Goal: Task Accomplishment & Management: Use online tool/utility

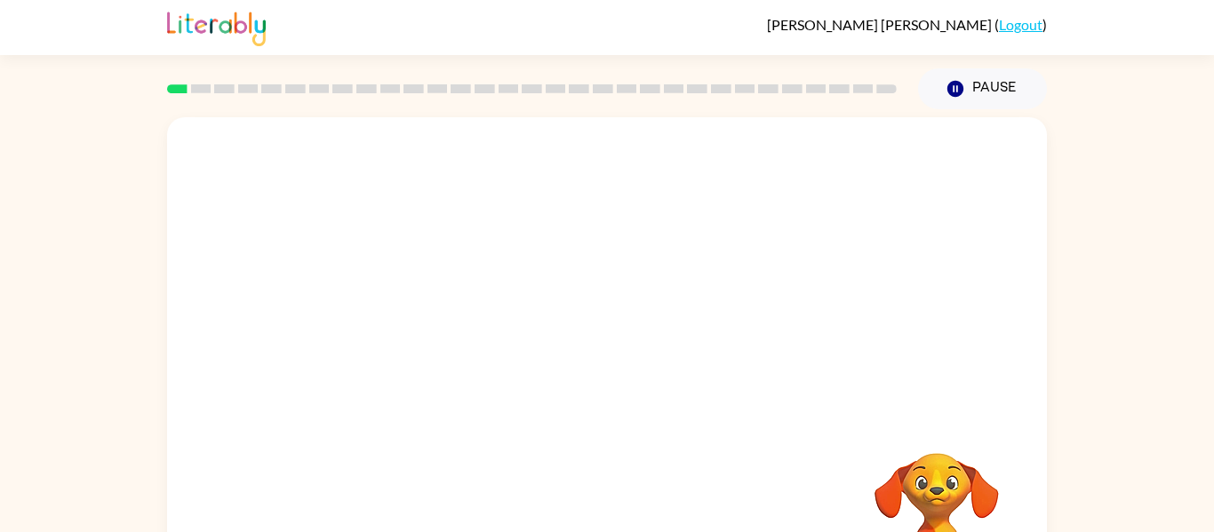
drag, startPoint x: 779, startPoint y: 481, endPoint x: 767, endPoint y: 449, distance: 34.3
click at [767, 449] on div "Your browser must support playing .mp4 files to use Literably. Please try using…" at bounding box center [607, 370] width 880 height 507
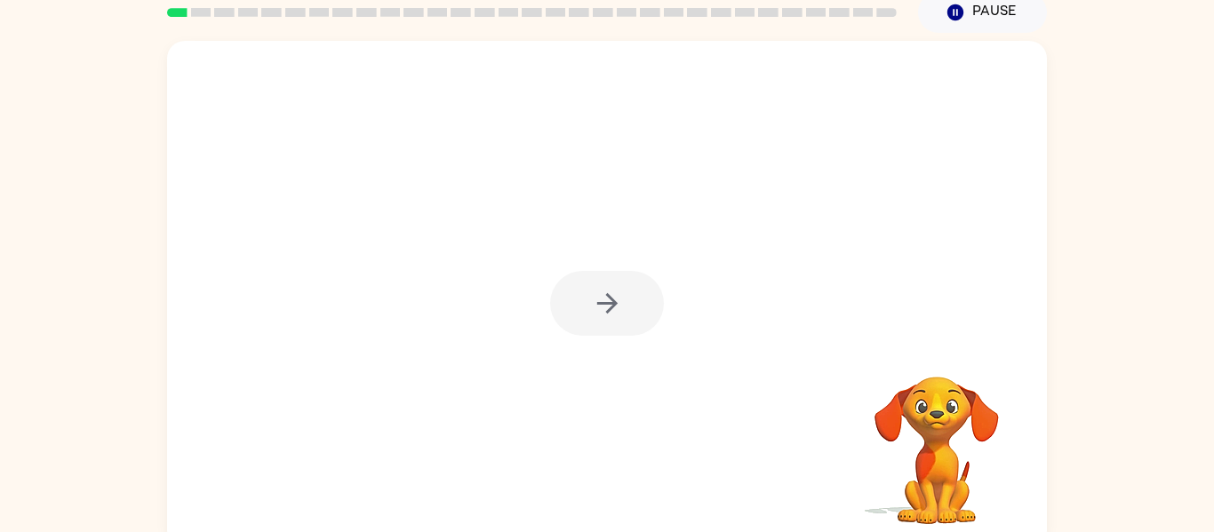
scroll to position [77, 0]
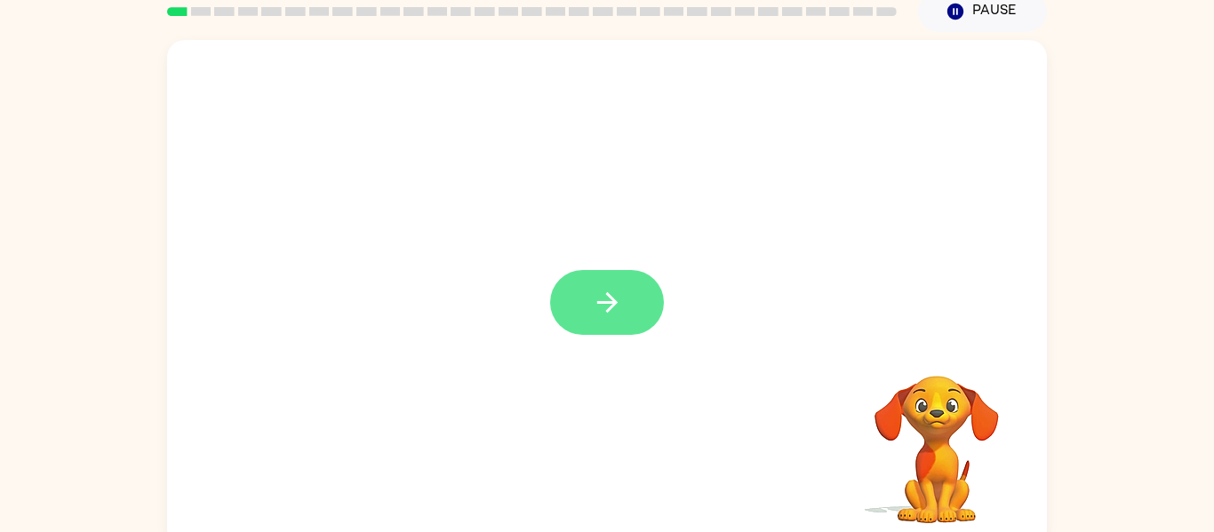
click at [592, 316] on icon "button" at bounding box center [607, 302] width 31 height 31
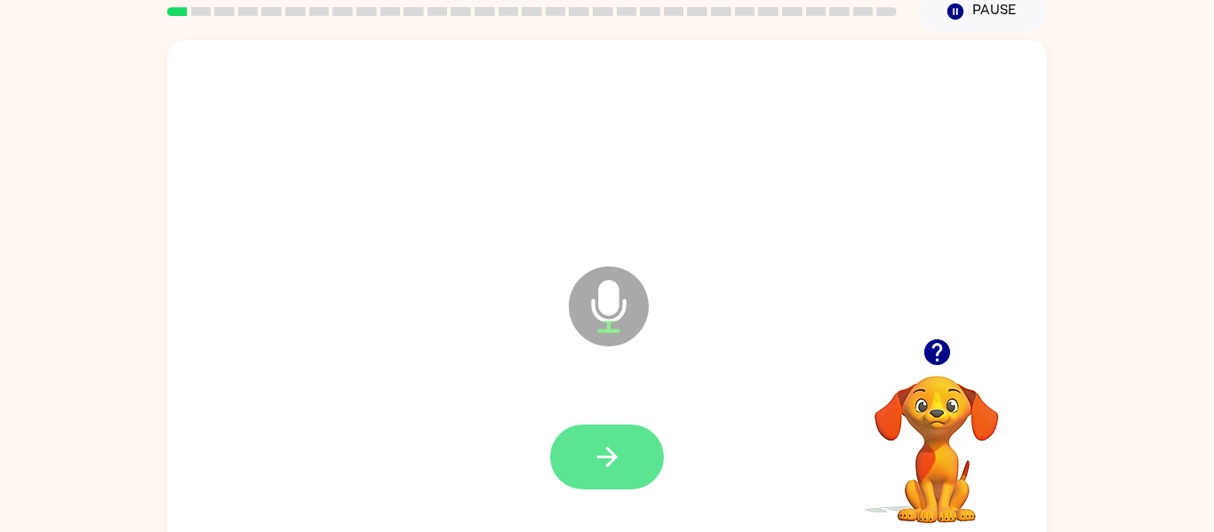
click at [637, 447] on button "button" at bounding box center [607, 457] width 114 height 65
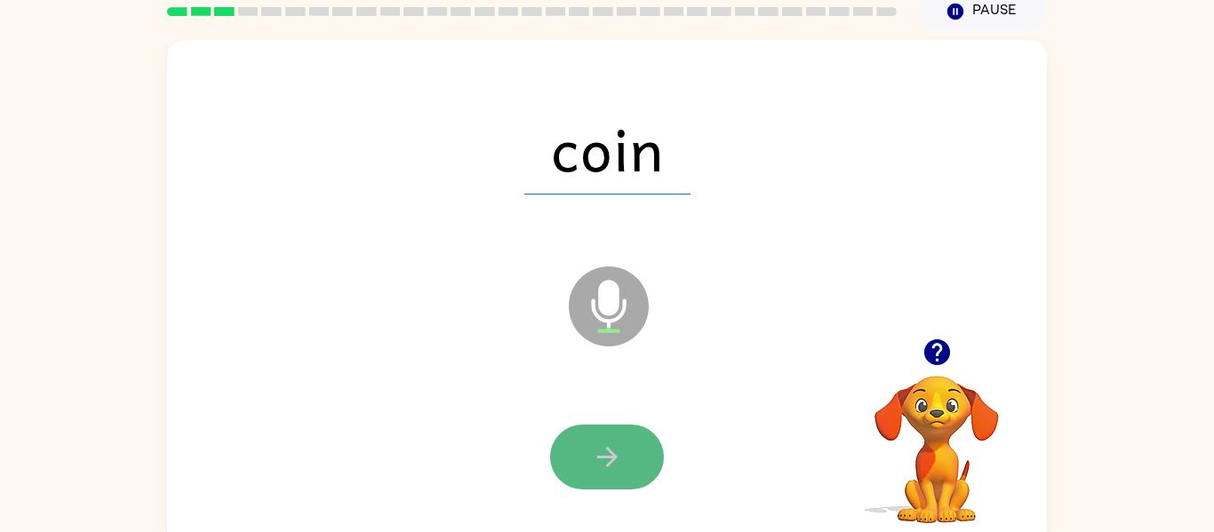
click at [605, 454] on icon "button" at bounding box center [607, 457] width 31 height 31
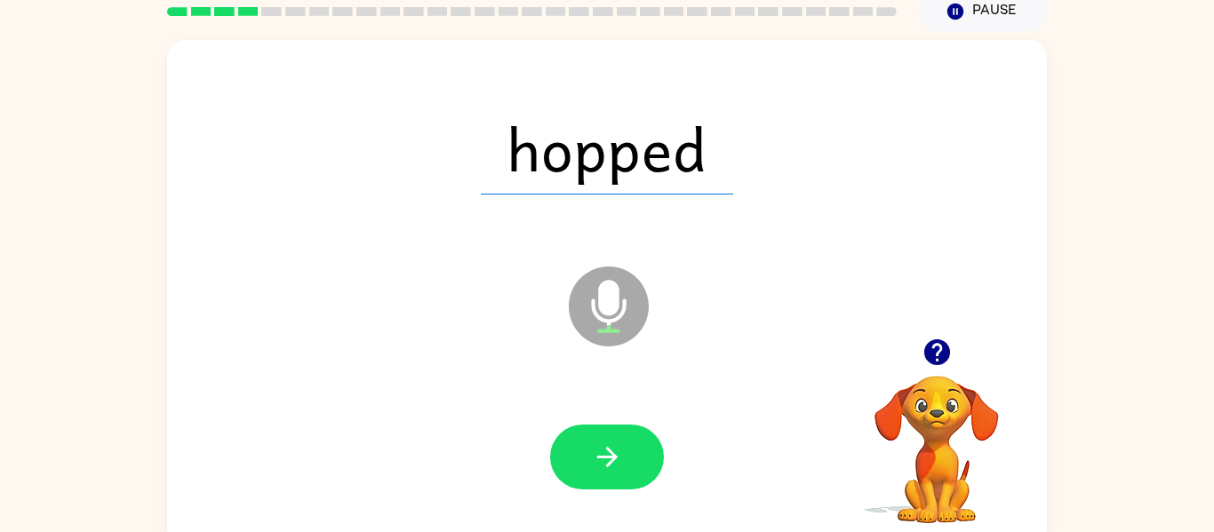
click at [508, 108] on span "hopped" at bounding box center [607, 148] width 252 height 92
click at [609, 463] on icon "button" at bounding box center [606, 457] width 20 height 20
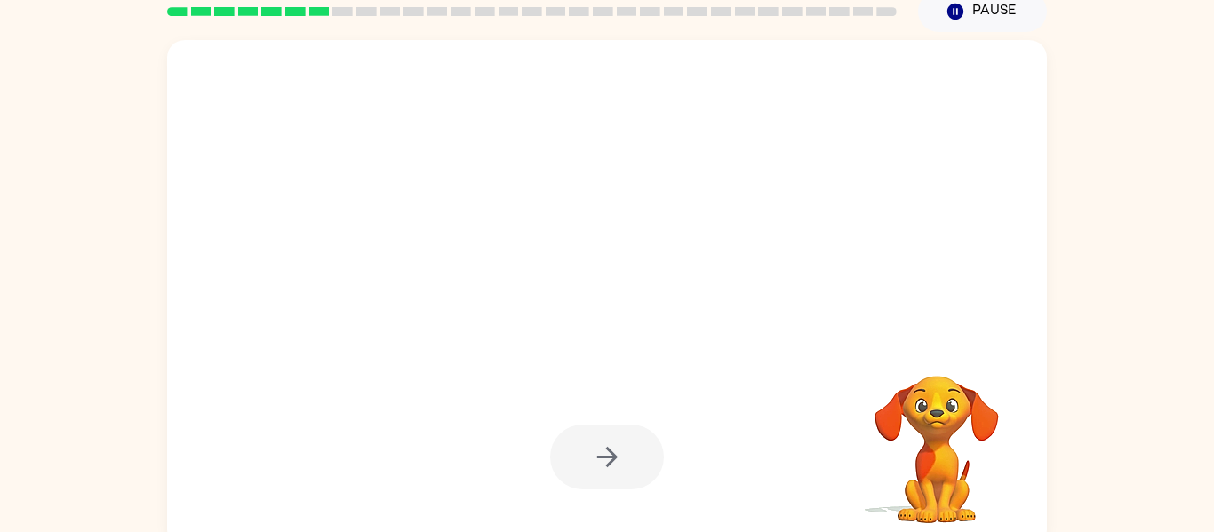
click at [598, 439] on div at bounding box center [607, 457] width 114 height 65
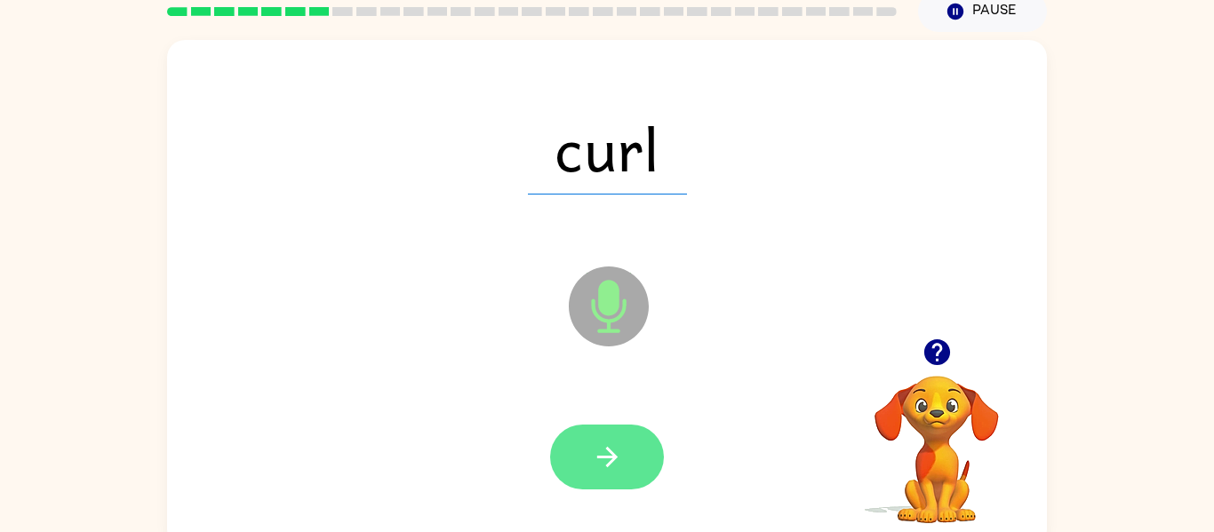
click at [592, 473] on button "button" at bounding box center [607, 457] width 114 height 65
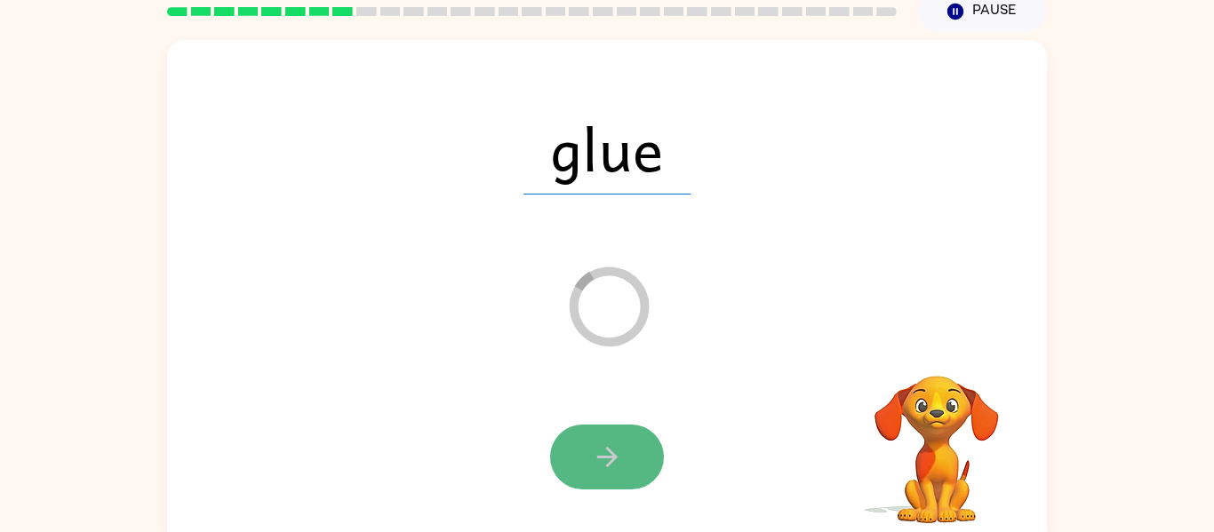
click at [579, 450] on button "button" at bounding box center [607, 457] width 114 height 65
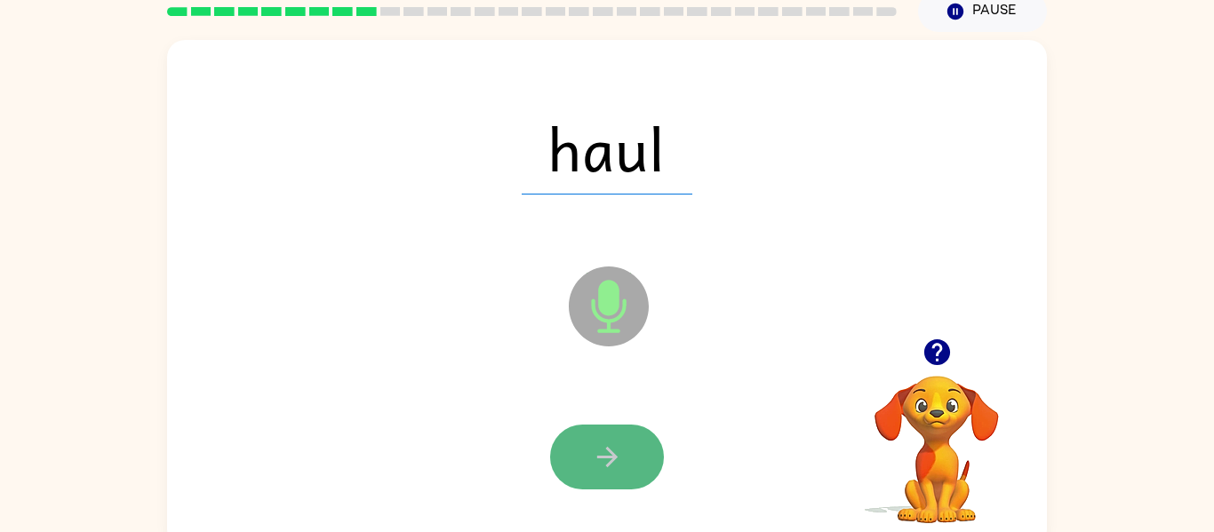
click at [600, 447] on icon "button" at bounding box center [607, 457] width 31 height 31
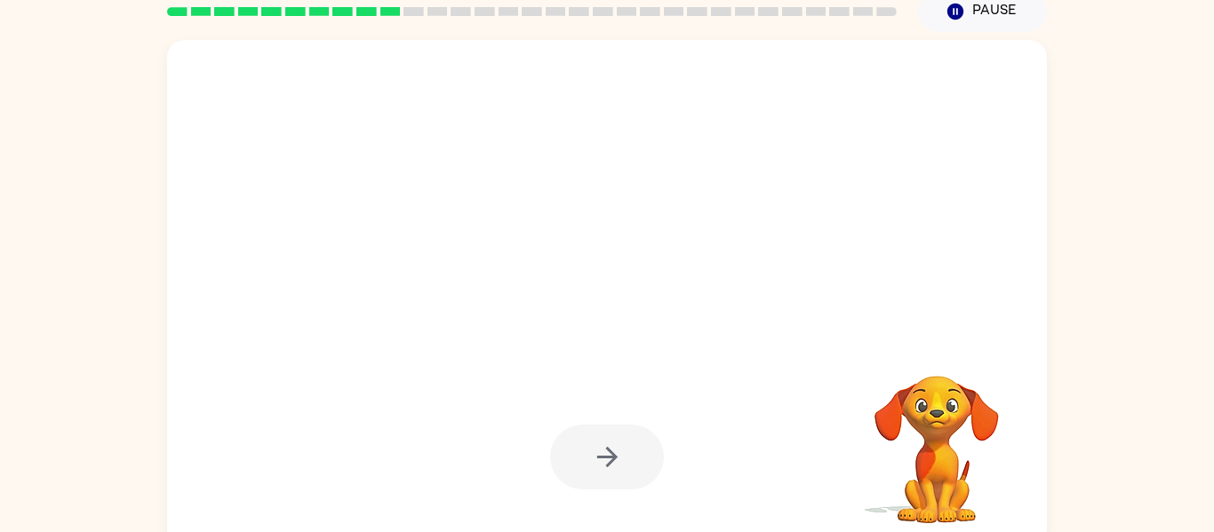
scroll to position [92, 0]
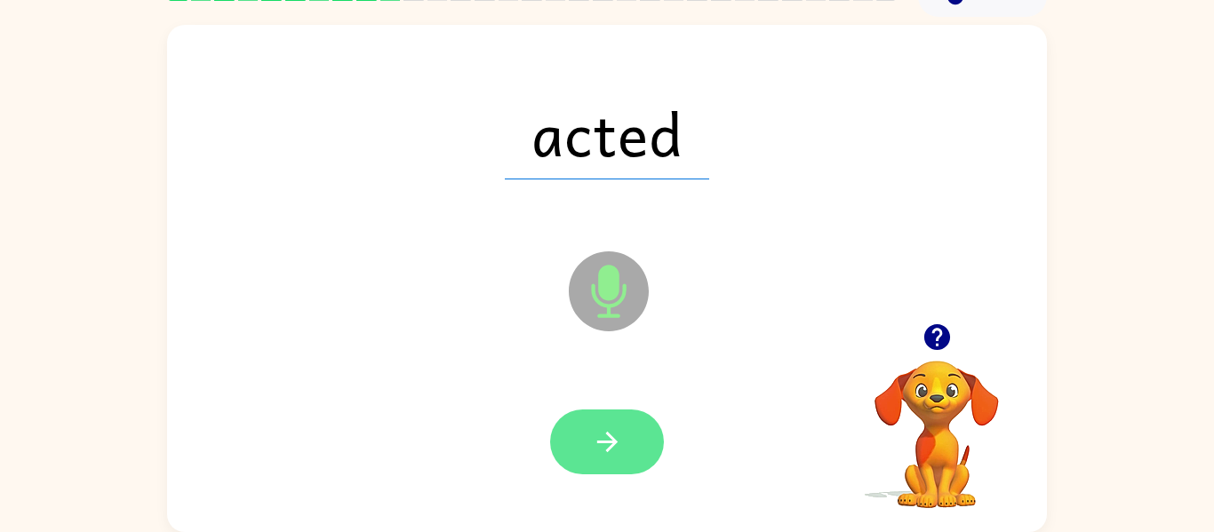
click at [599, 439] on icon "button" at bounding box center [607, 441] width 31 height 31
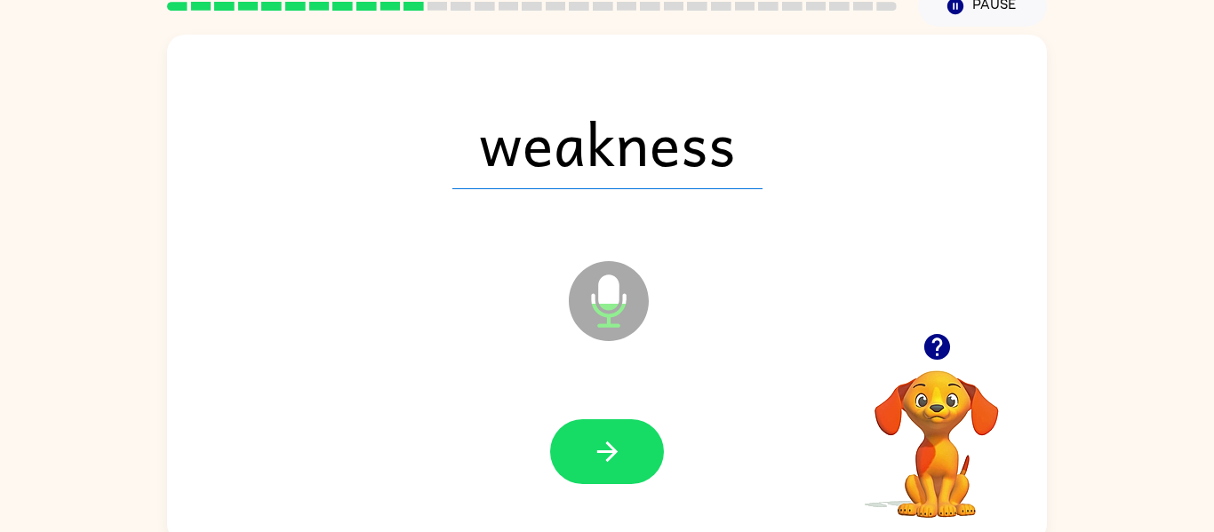
scroll to position [82, 0]
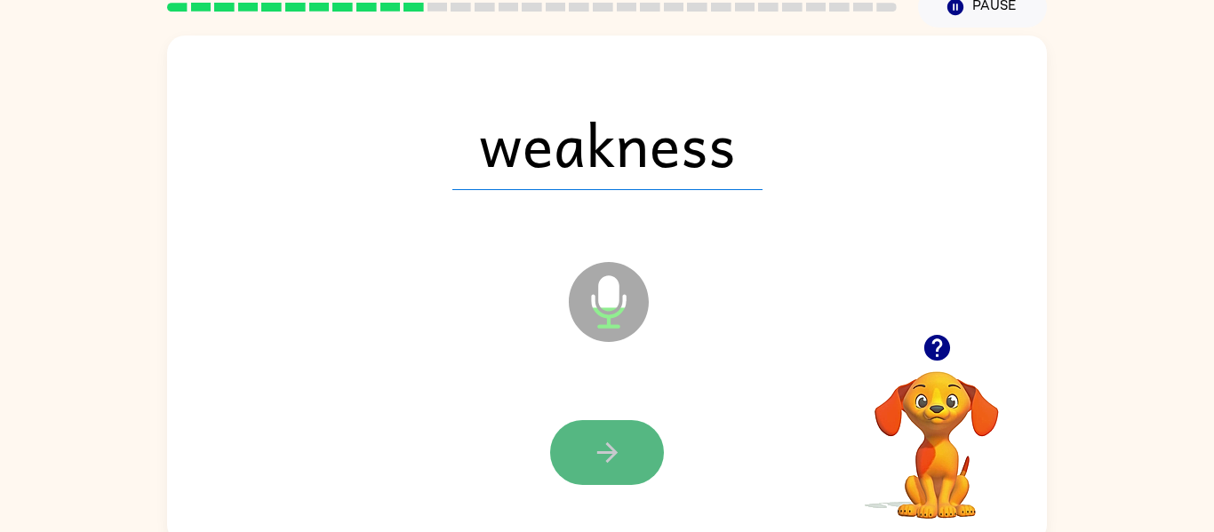
click at [615, 480] on button "button" at bounding box center [607, 452] width 114 height 65
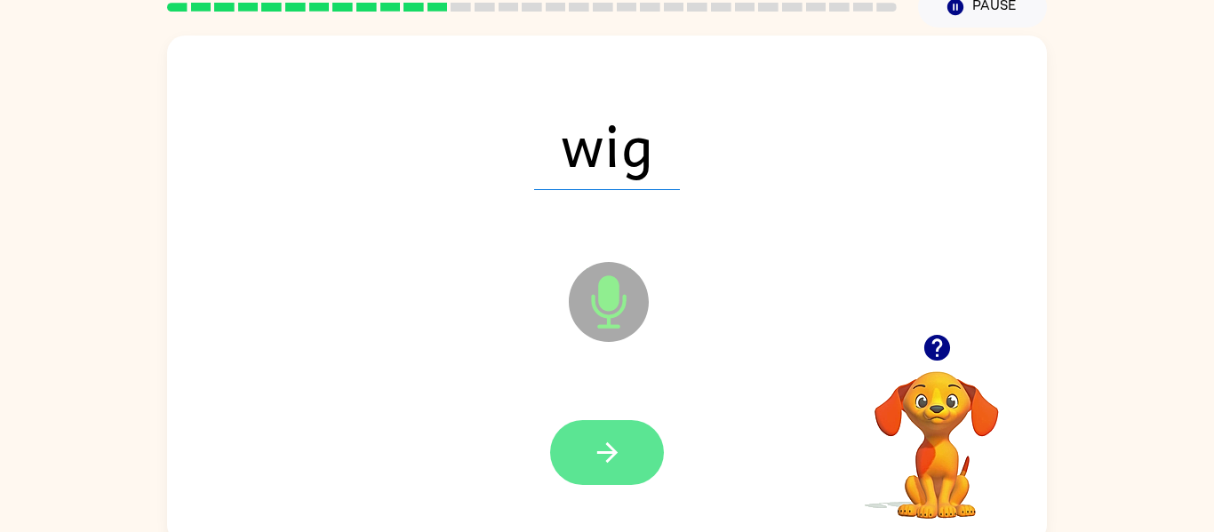
click at [613, 474] on button "button" at bounding box center [607, 452] width 114 height 65
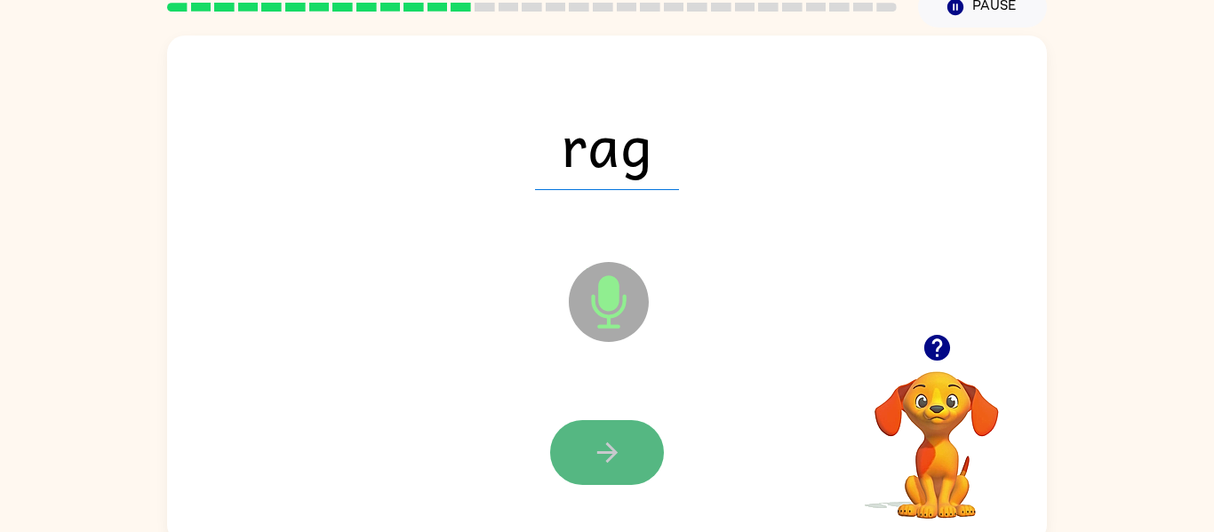
click at [619, 465] on icon "button" at bounding box center [607, 452] width 31 height 31
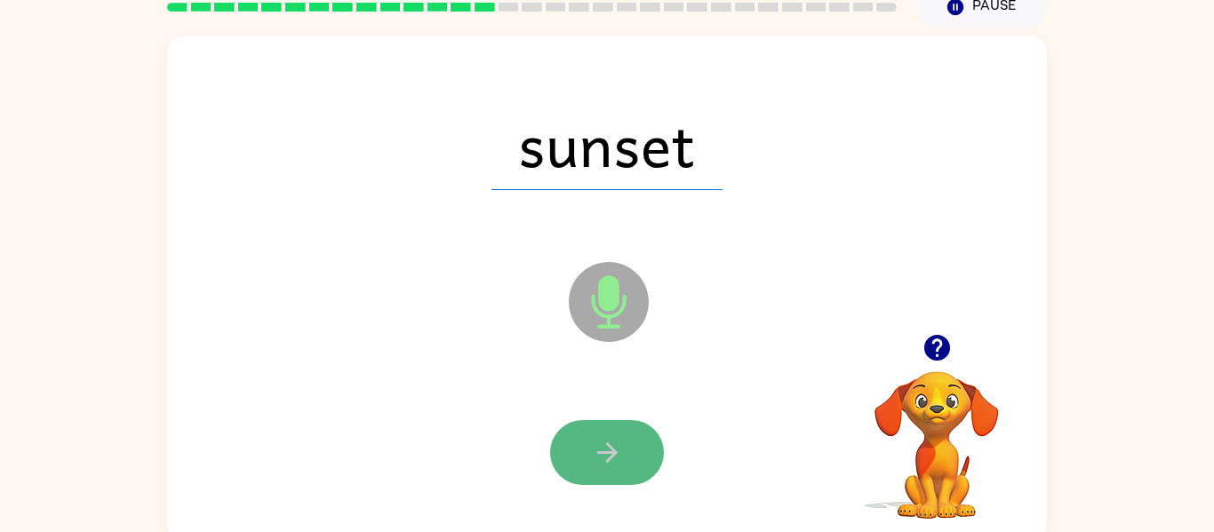
click at [617, 464] on icon "button" at bounding box center [607, 452] width 31 height 31
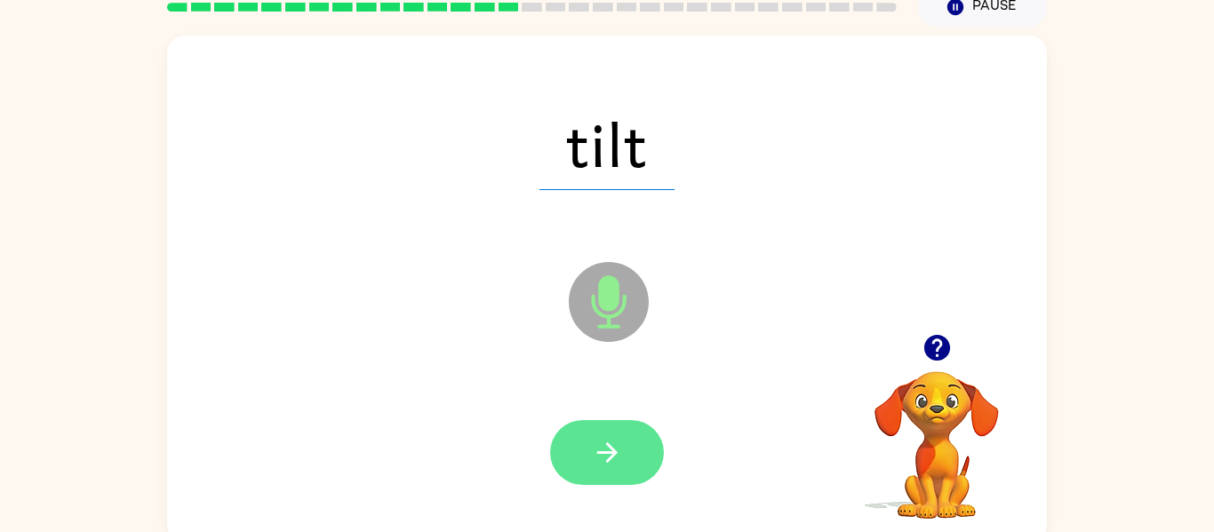
click at [617, 469] on button "button" at bounding box center [607, 452] width 114 height 65
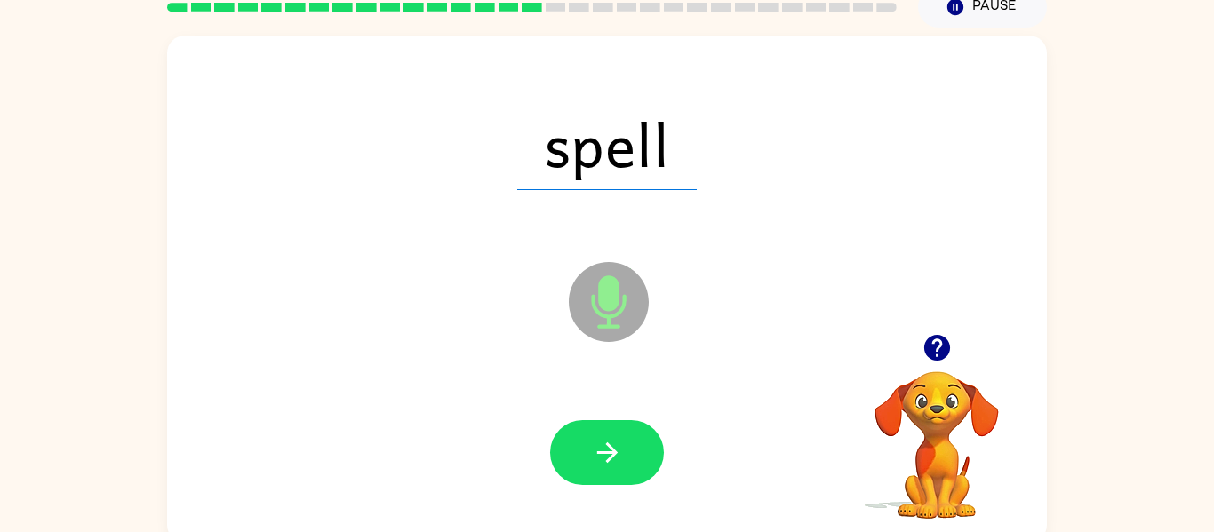
click at [608, 451] on icon "button" at bounding box center [606, 452] width 20 height 20
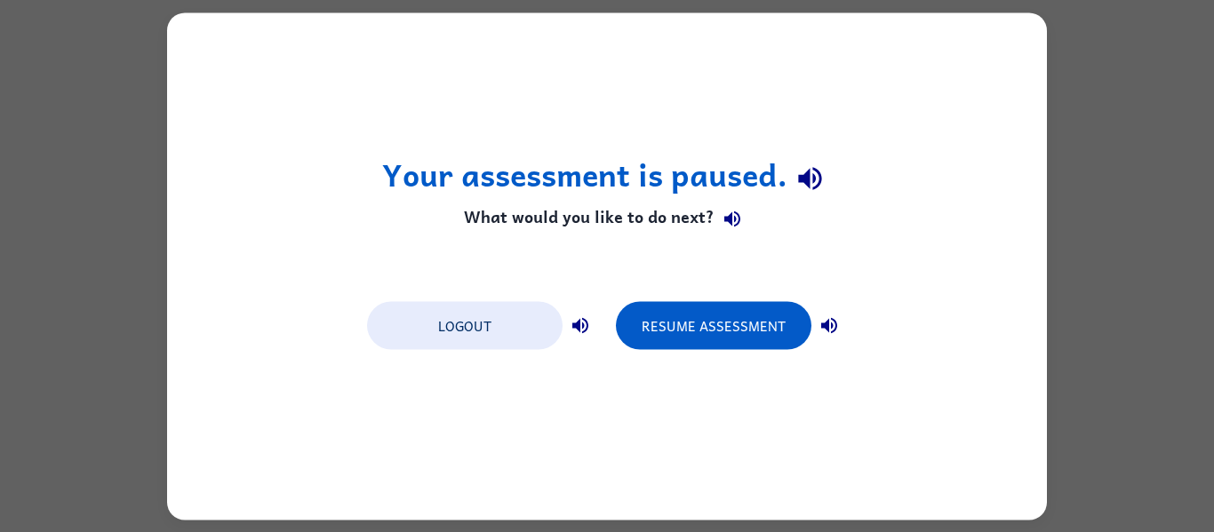
scroll to position [0, 0]
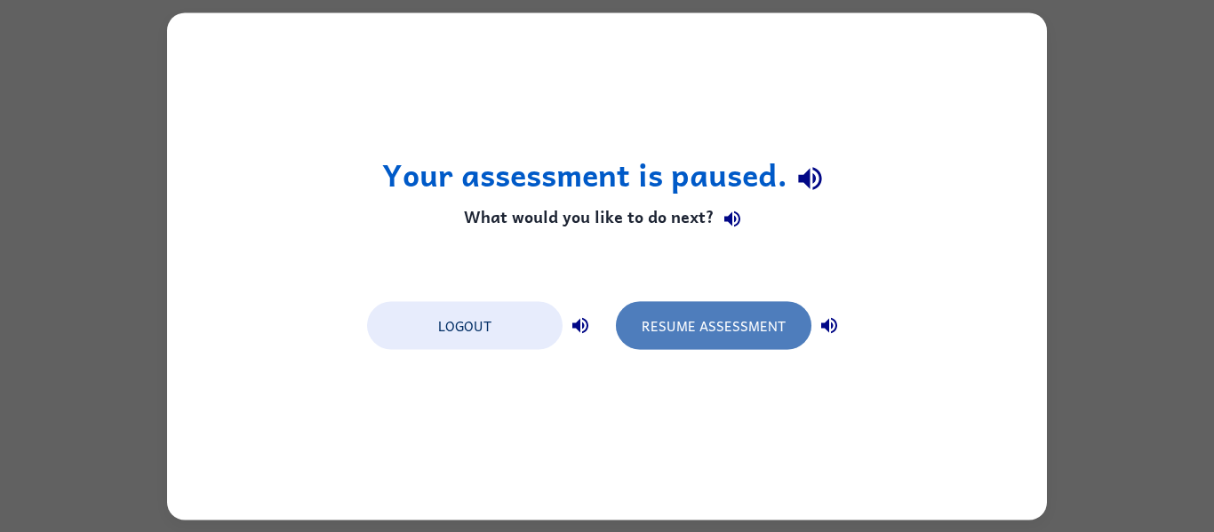
click at [666, 330] on button "Resume Assessment" at bounding box center [713, 325] width 195 height 48
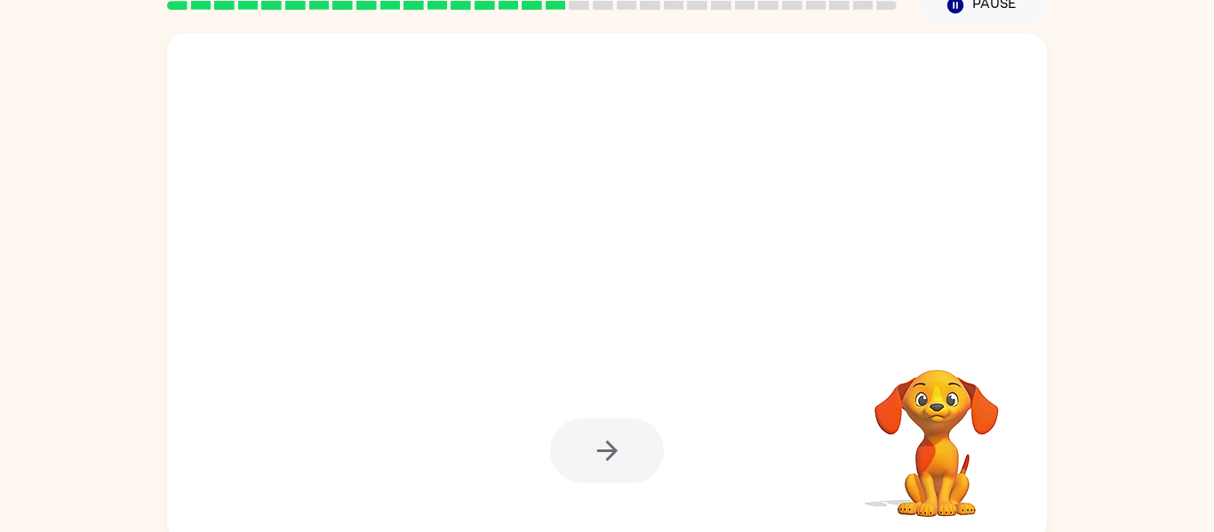
scroll to position [85, 0]
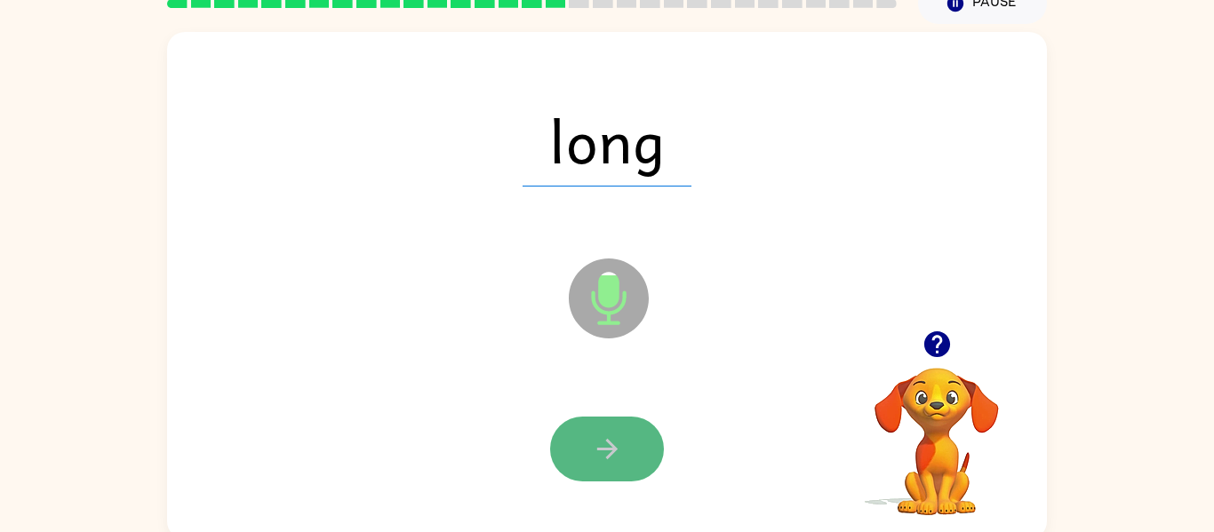
click at [638, 450] on button "button" at bounding box center [607, 449] width 114 height 65
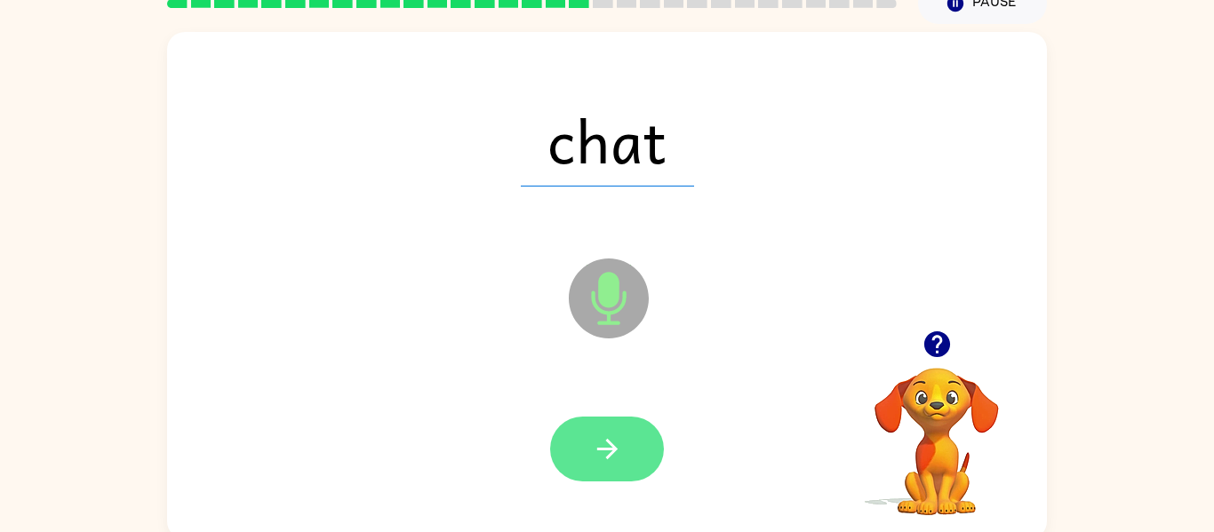
click at [637, 457] on button "button" at bounding box center [607, 449] width 114 height 65
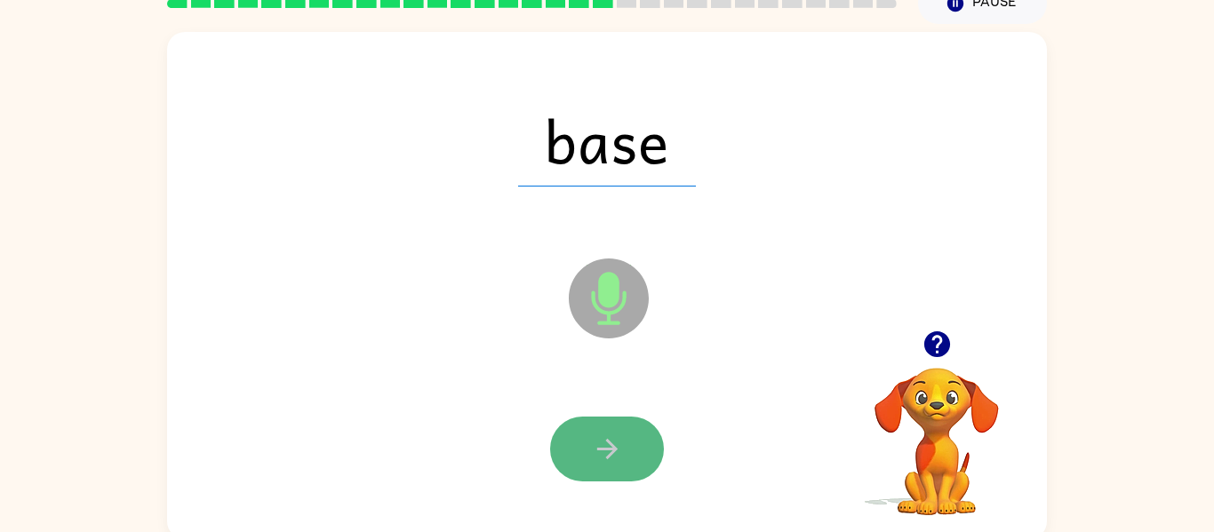
click at [609, 447] on icon "button" at bounding box center [607, 449] width 31 height 31
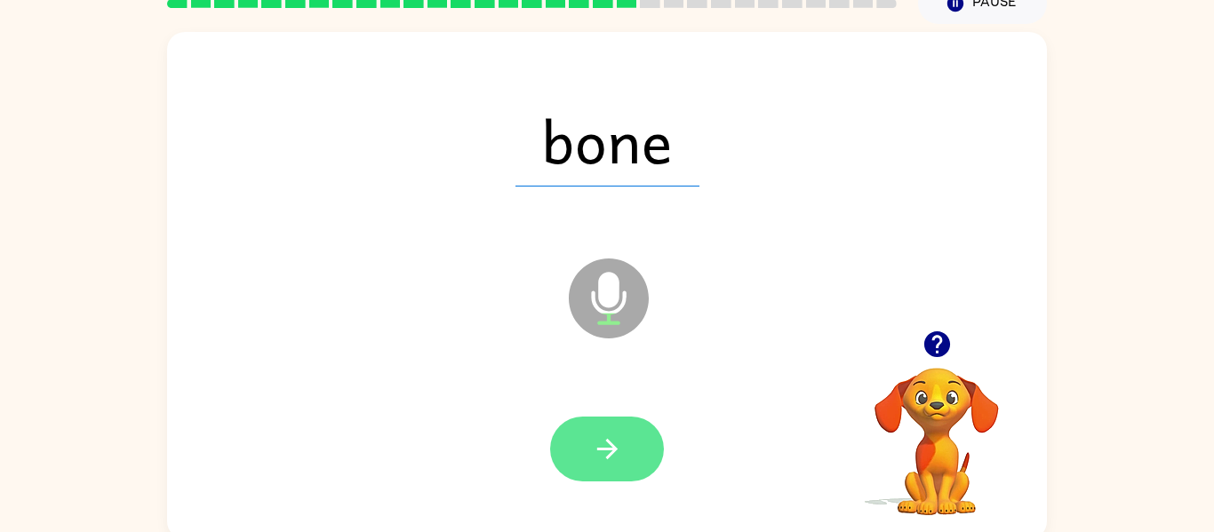
click at [608, 448] on icon "button" at bounding box center [606, 449] width 20 height 20
click at [613, 452] on icon "button" at bounding box center [606, 449] width 20 height 20
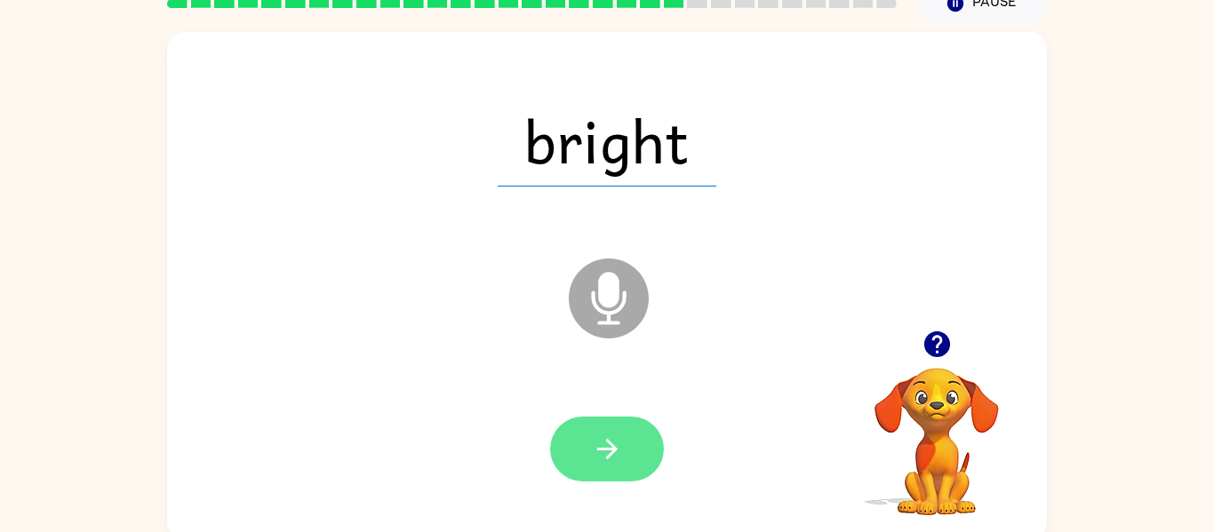
click at [609, 444] on icon "button" at bounding box center [606, 449] width 20 height 20
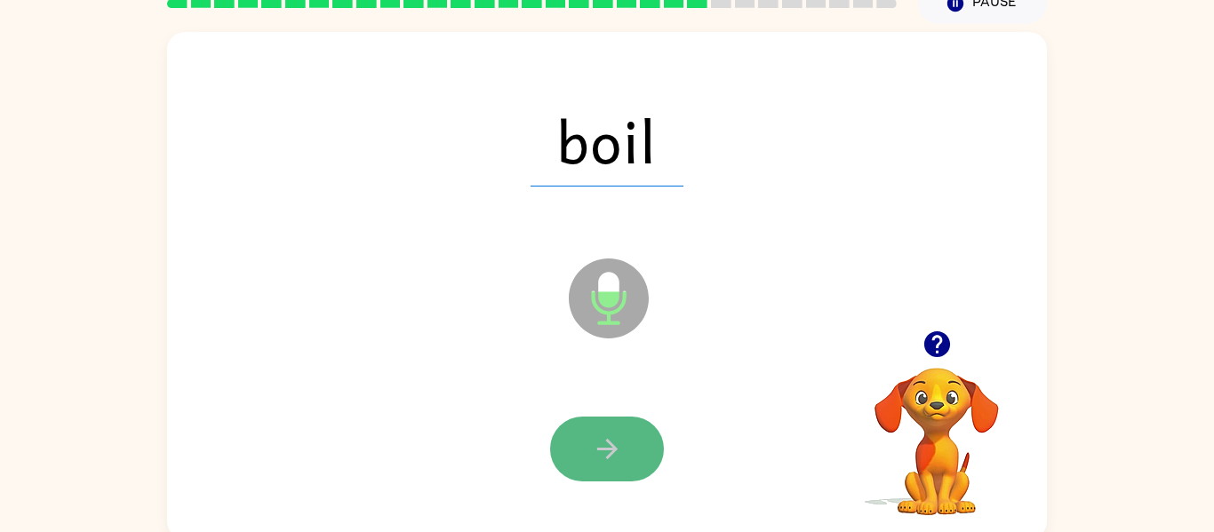
click at [609, 452] on icon "button" at bounding box center [607, 449] width 31 height 31
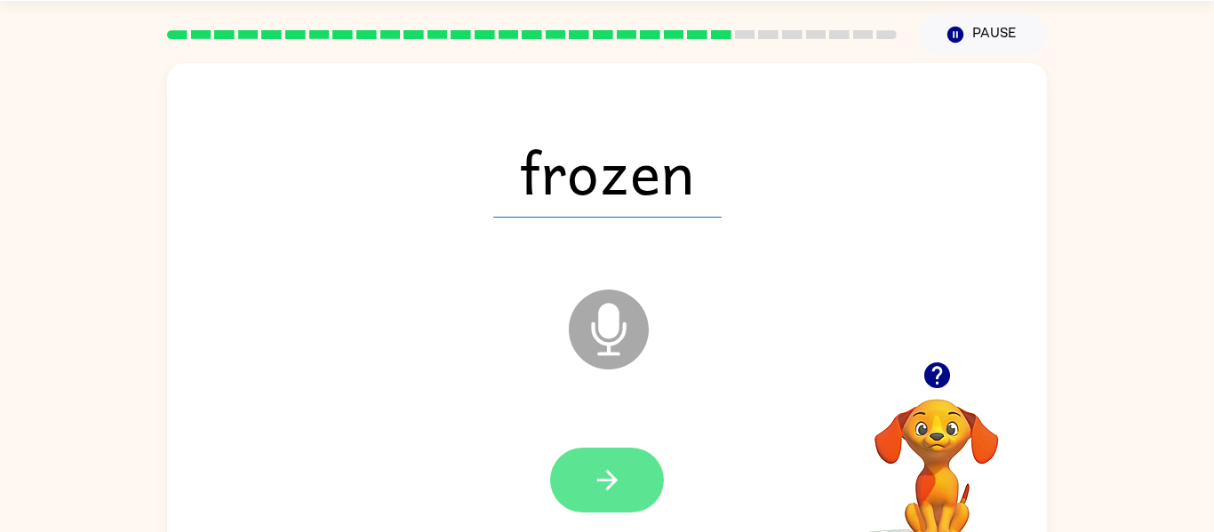
scroll to position [0, 0]
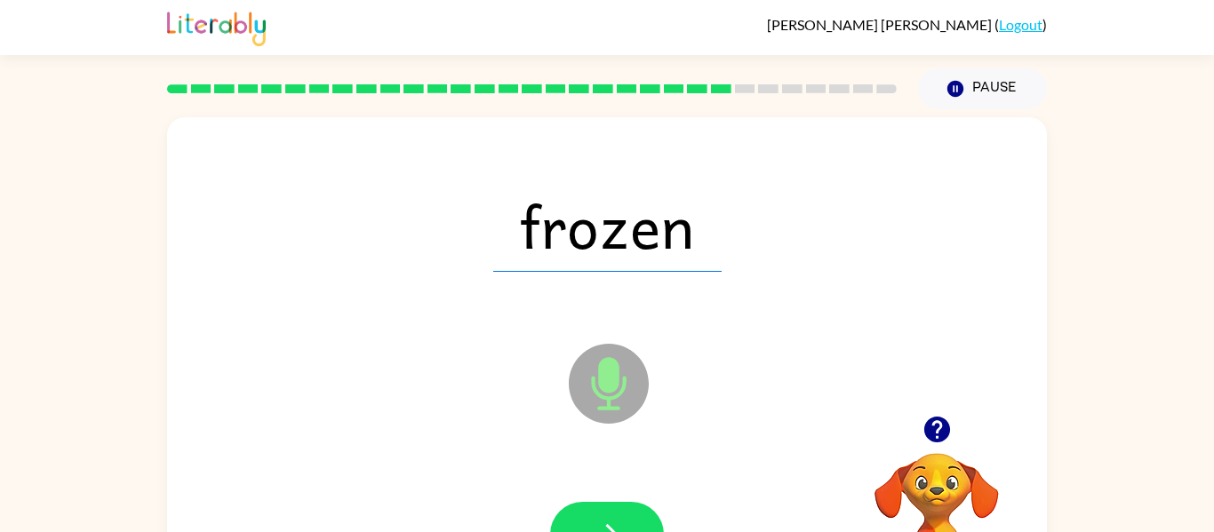
click at [509, 319] on div "Microphone The Microphone is here when it is your turn to talk" at bounding box center [564, 339] width 759 height 64
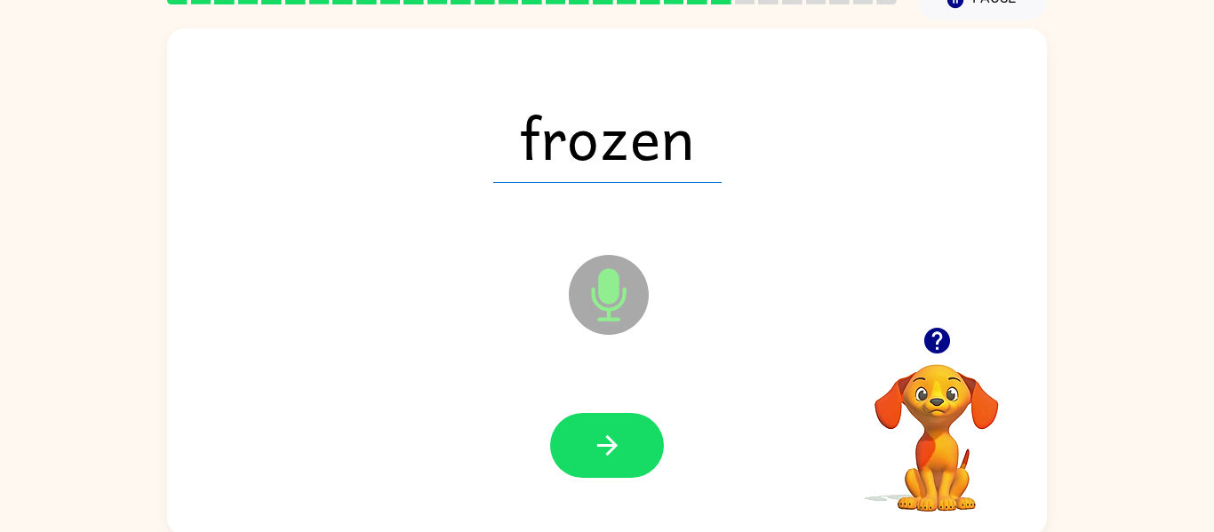
scroll to position [92, 0]
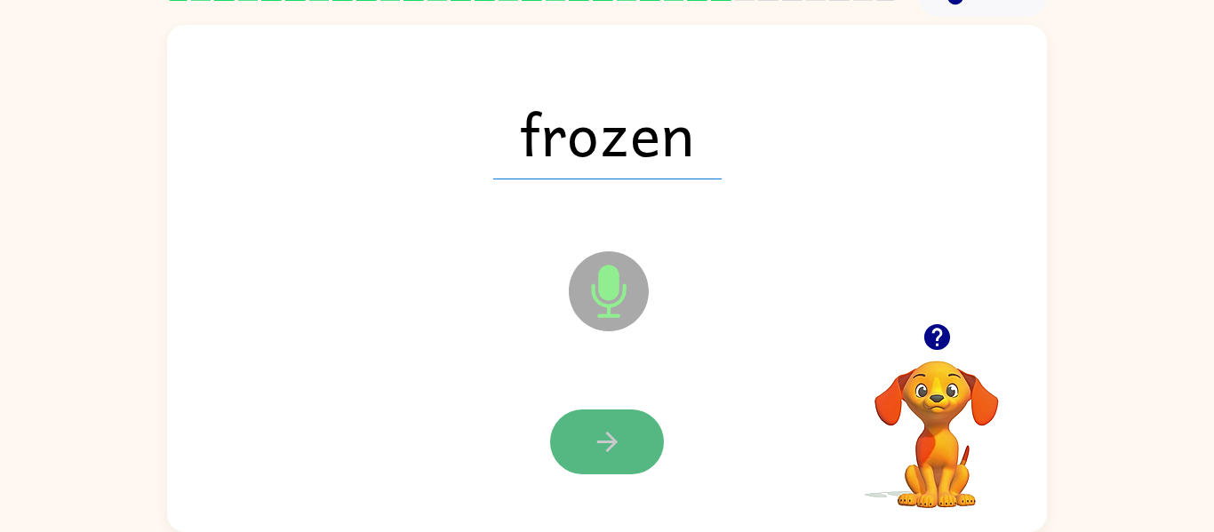
click at [600, 455] on icon "button" at bounding box center [607, 441] width 31 height 31
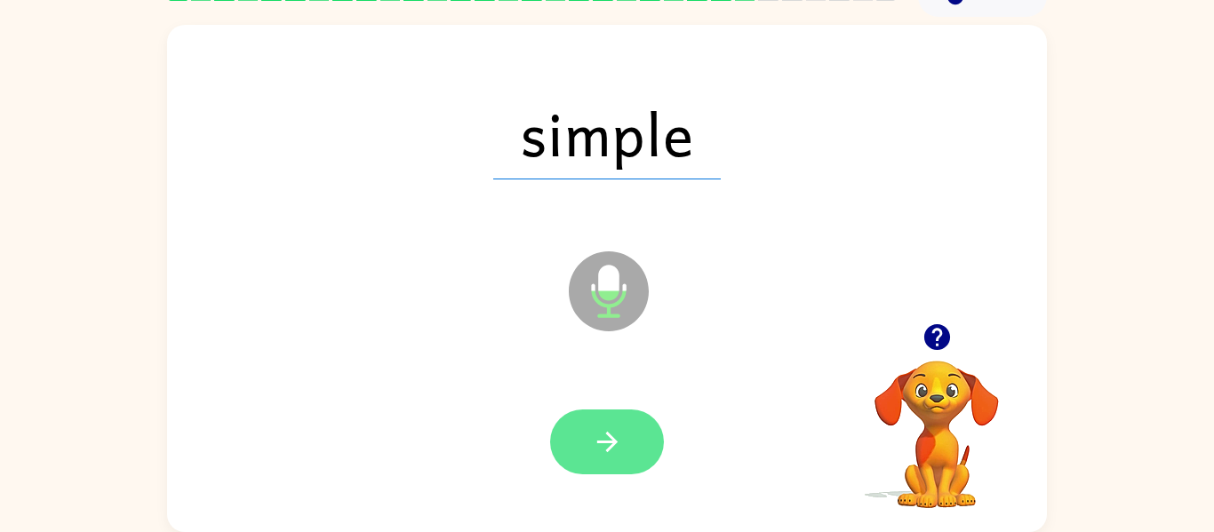
click at [626, 429] on button "button" at bounding box center [607, 442] width 114 height 65
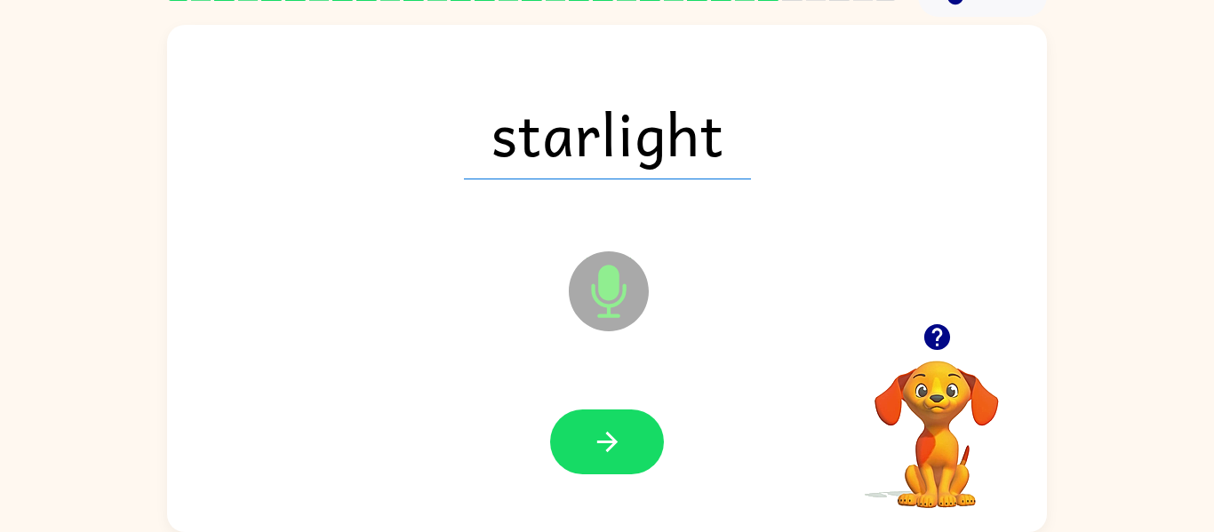
click at [626, 429] on button "button" at bounding box center [607, 442] width 114 height 65
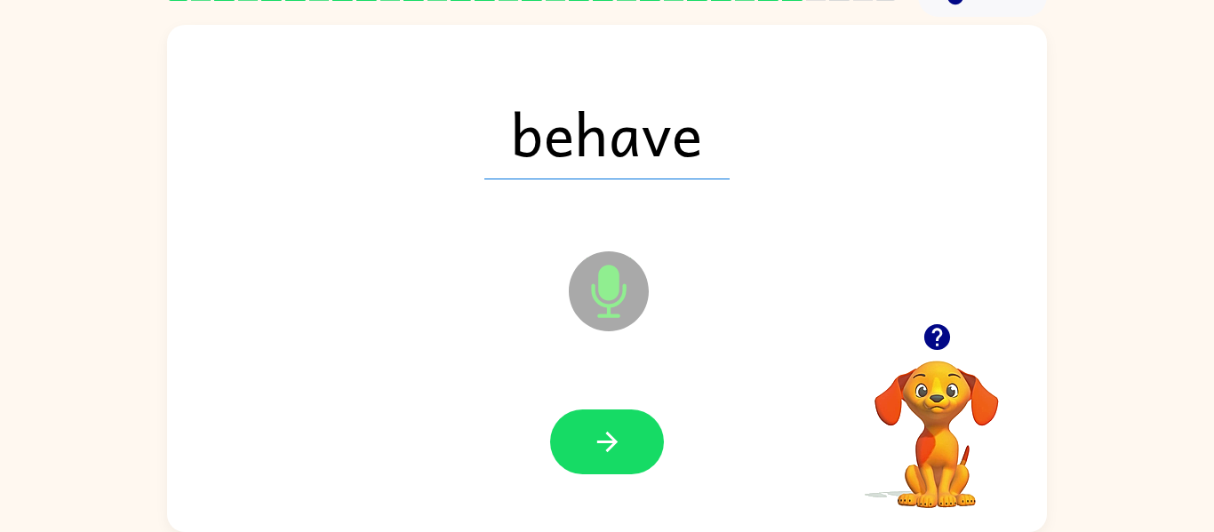
click at [626, 429] on button "button" at bounding box center [607, 442] width 114 height 65
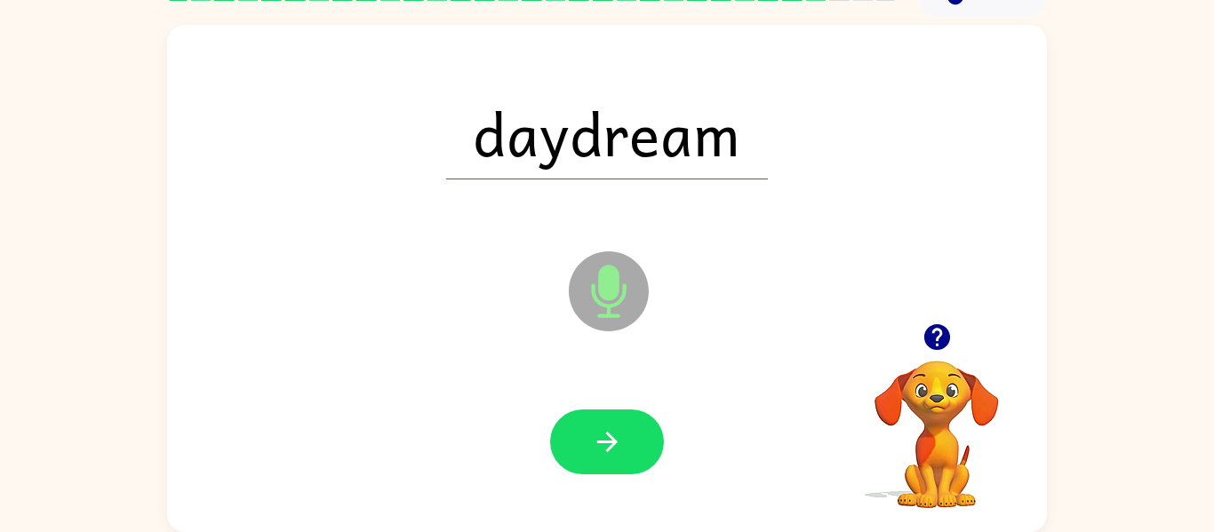
click at [626, 429] on button "button" at bounding box center [607, 442] width 114 height 65
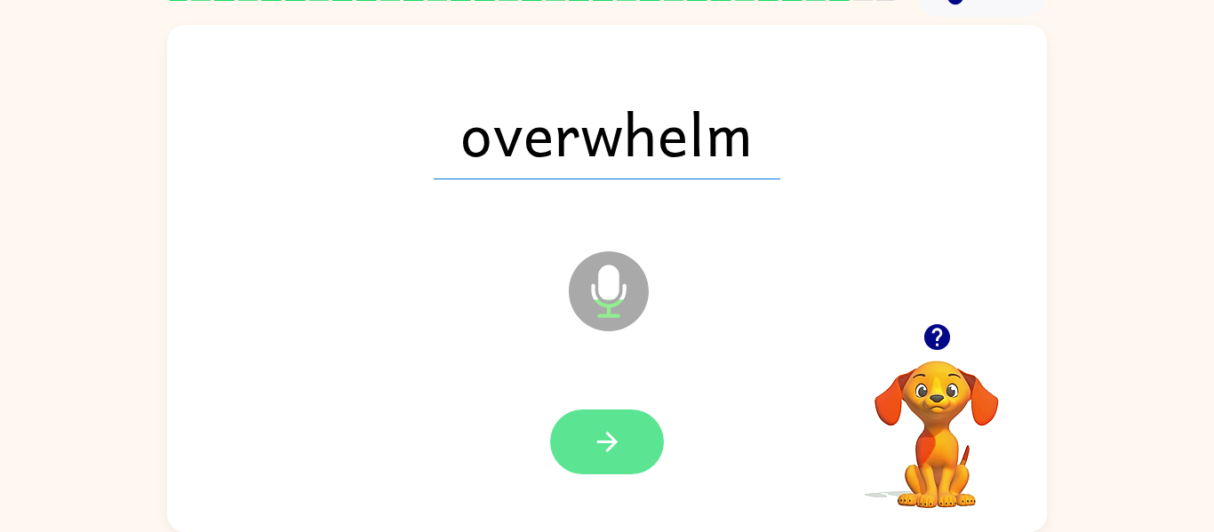
click at [626, 430] on button "button" at bounding box center [607, 442] width 114 height 65
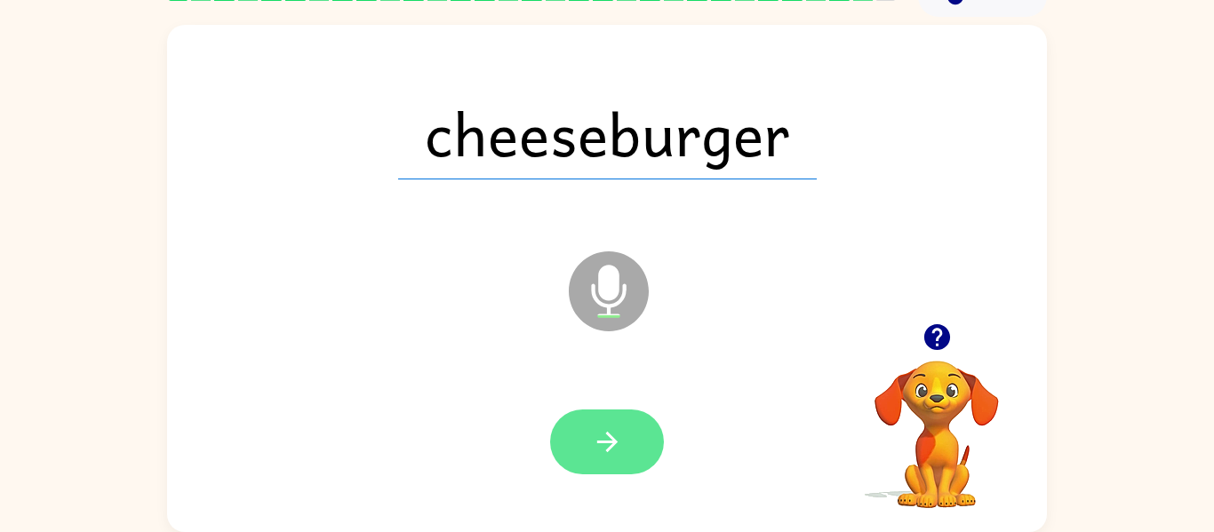
click at [630, 437] on button "button" at bounding box center [607, 442] width 114 height 65
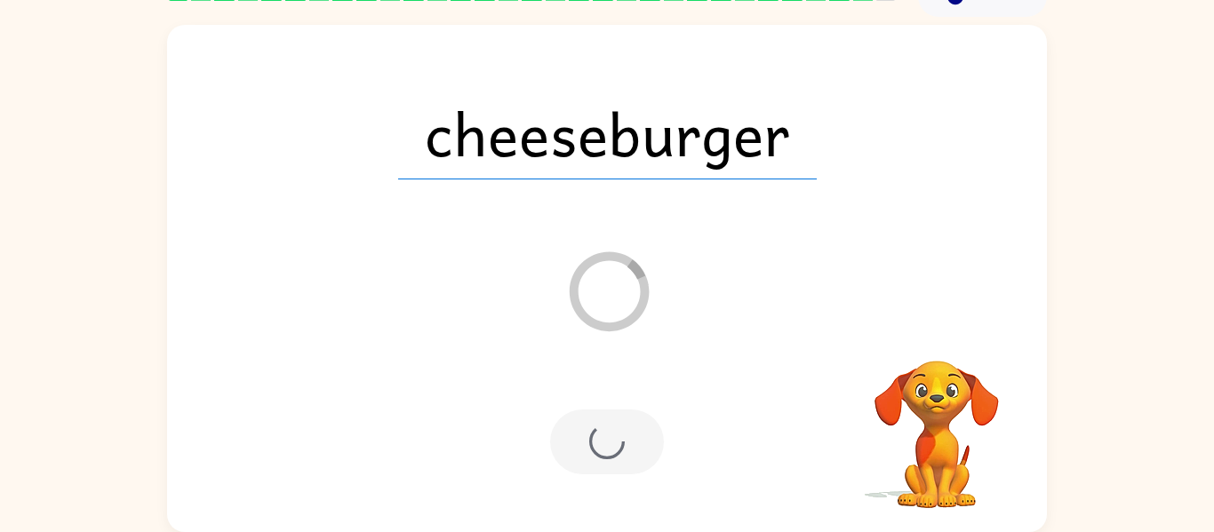
scroll to position [60, 0]
